Goal: Information Seeking & Learning: Learn about a topic

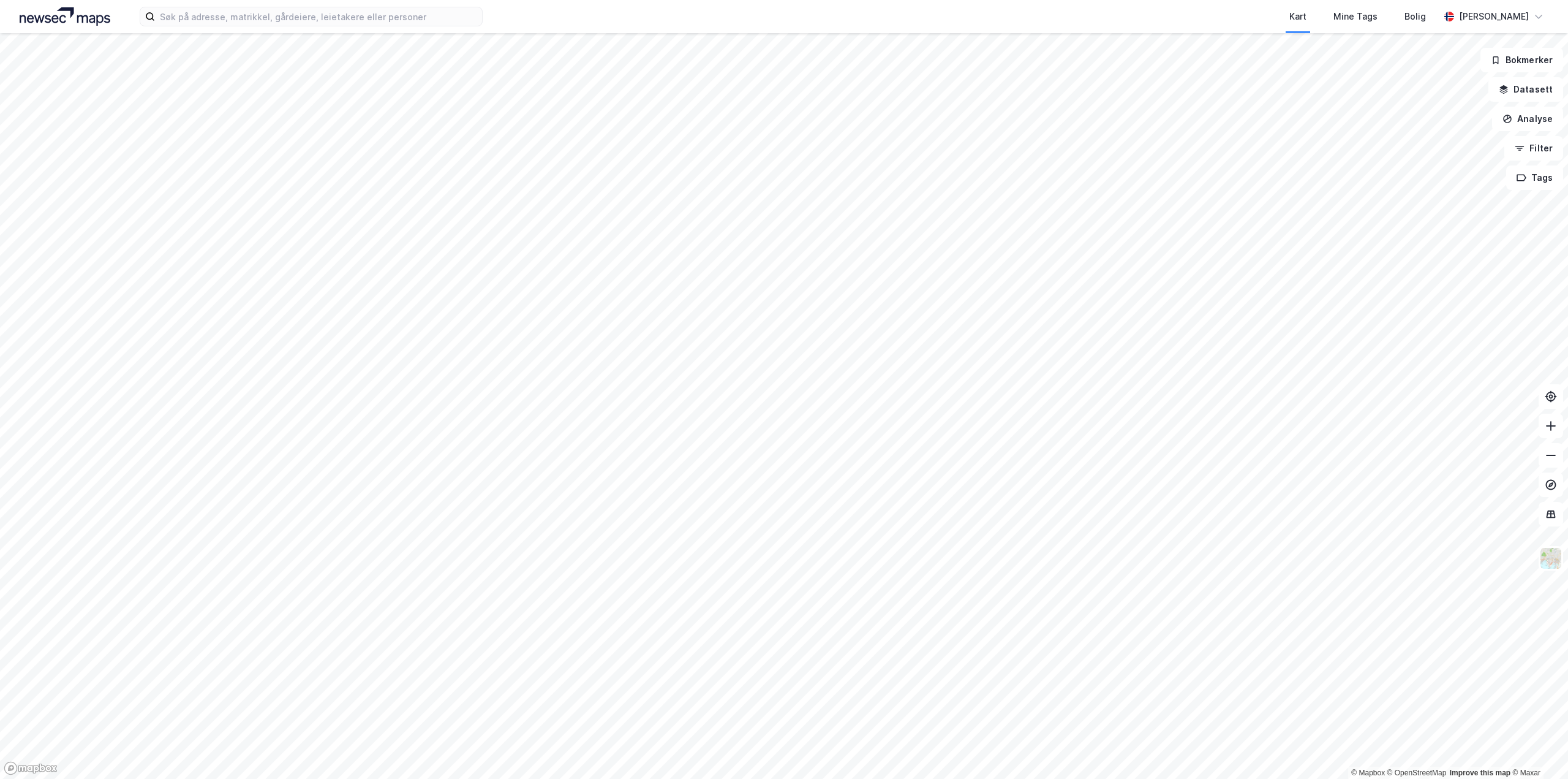
click at [907, 31] on div "Kart Mine Tags Bolig [PERSON_NAME] © Mapbox © OpenStreetMap Improve this map © …" at bounding box center [784, 389] width 1568 height 779
click at [854, 0] on html "Kart Mine Tags Bolig [PERSON_NAME] © Mapbox © OpenStreetMap Improve this map © …" at bounding box center [784, 389] width 1568 height 779
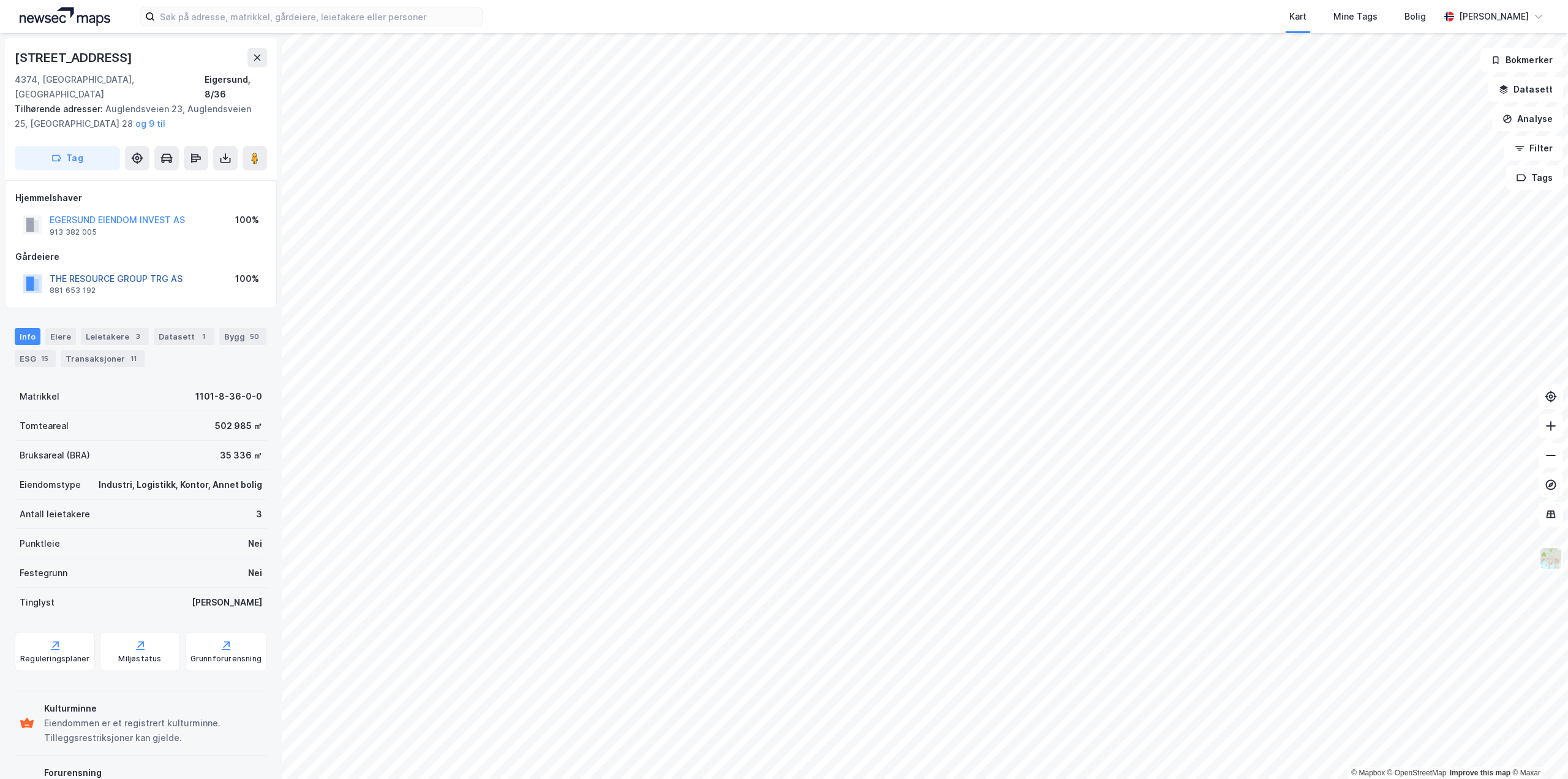
click at [0, 0] on button "THE RESOURCE GROUP TRG AS" at bounding box center [0, 0] width 0 height 0
